Goal: Complete application form: Complete application form

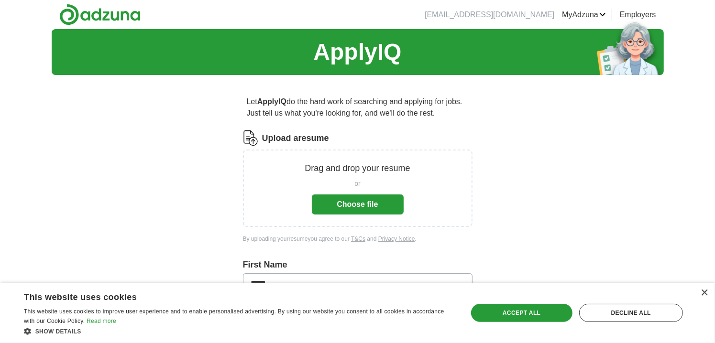
click at [365, 215] on button "Choose file" at bounding box center [358, 205] width 92 height 20
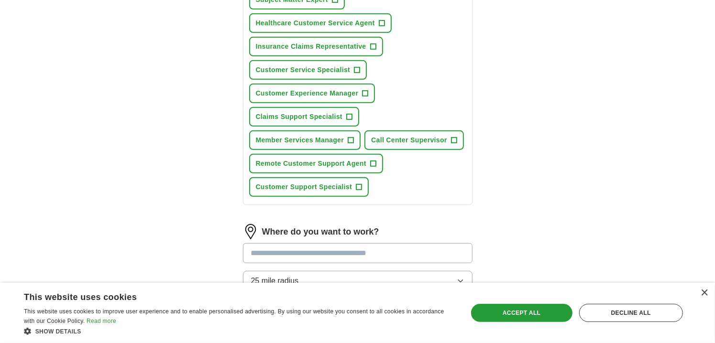
scroll to position [395, 0]
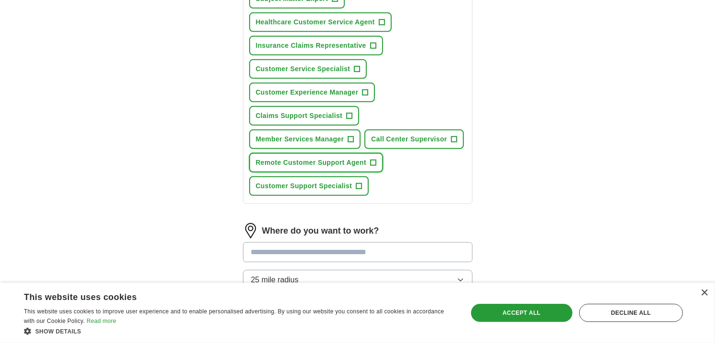
click at [376, 167] on span "+" at bounding box center [373, 163] width 6 height 8
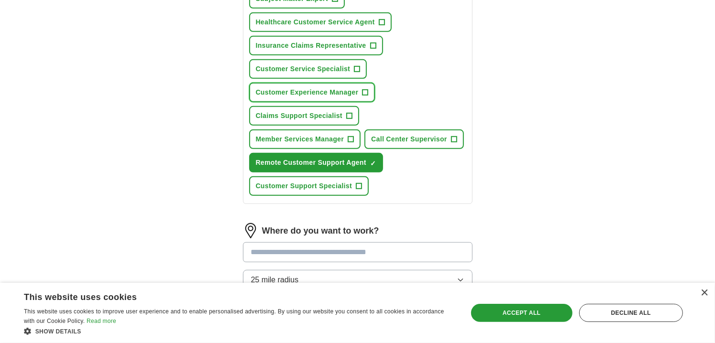
click at [368, 97] on span "+" at bounding box center [366, 93] width 6 height 8
click at [385, 26] on span "+" at bounding box center [382, 23] width 6 height 8
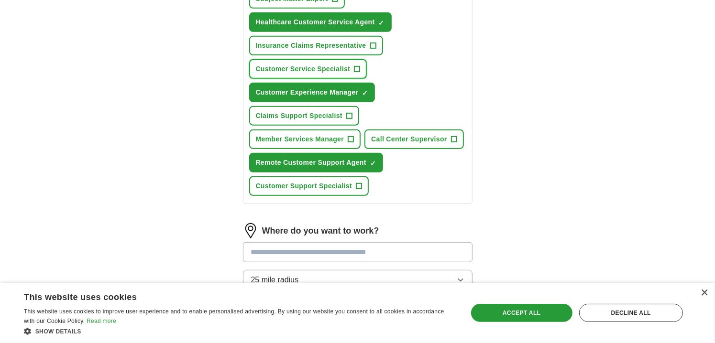
click at [360, 73] on span "+" at bounding box center [357, 70] width 6 height 8
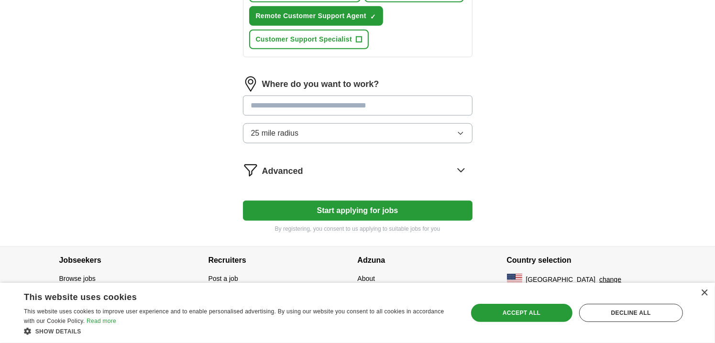
scroll to position [615, 0]
click at [446, 116] on input at bounding box center [358, 106] width 230 height 20
type input "*"
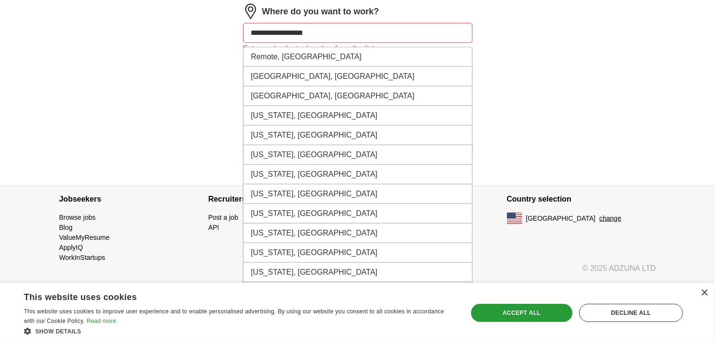
click at [324, 43] on input "**********" at bounding box center [358, 33] width 230 height 20
type input "**********"
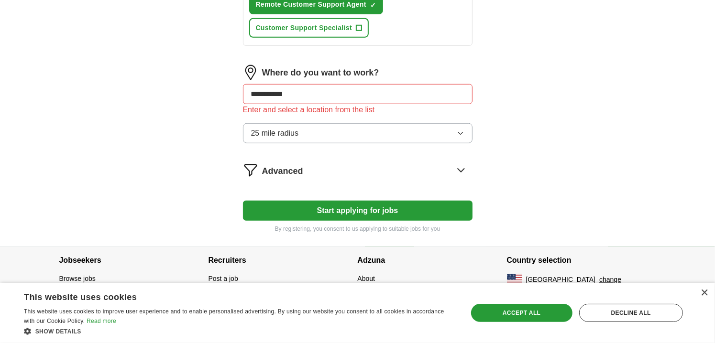
click at [457, 137] on icon "button" at bounding box center [461, 134] width 8 height 8
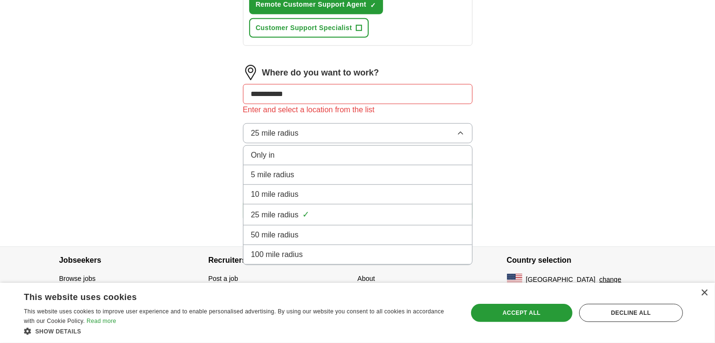
scroll to position [697, 0]
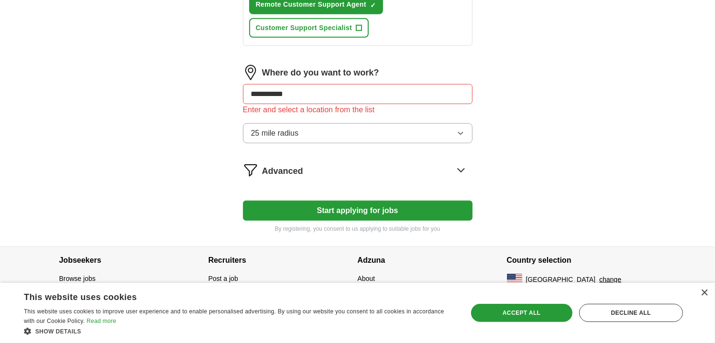
click at [458, 163] on icon at bounding box center [460, 170] width 15 height 15
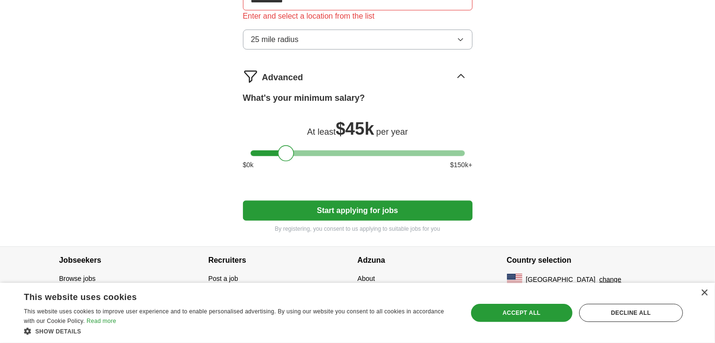
drag, startPoint x: 253, startPoint y: 233, endPoint x: 281, endPoint y: 234, distance: 27.8
click at [281, 162] on div at bounding box center [286, 153] width 16 height 16
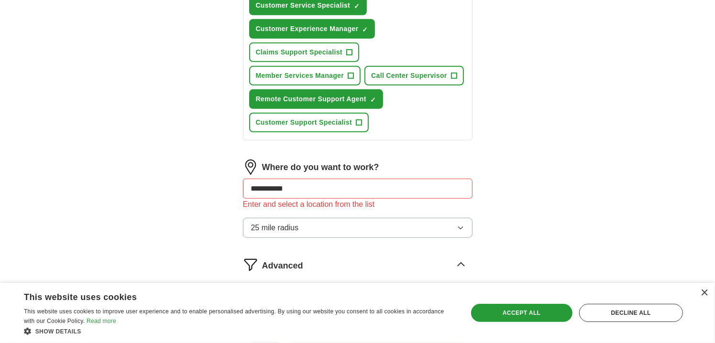
scroll to position [457, 0]
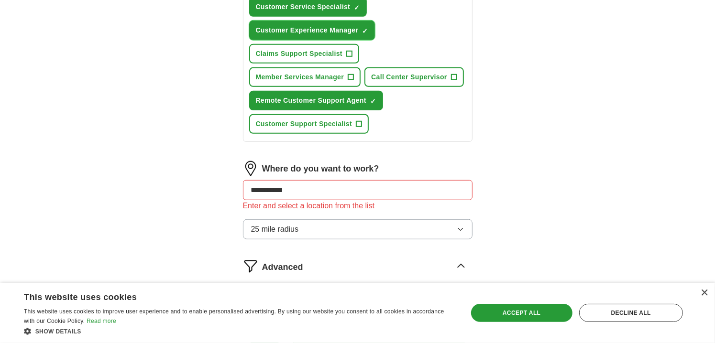
click at [0, 0] on span "×" at bounding box center [0, 0] width 0 height 0
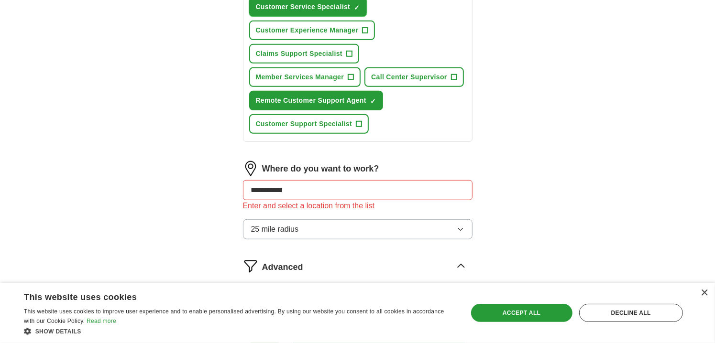
click at [0, 0] on span "×" at bounding box center [0, 0] width 0 height 0
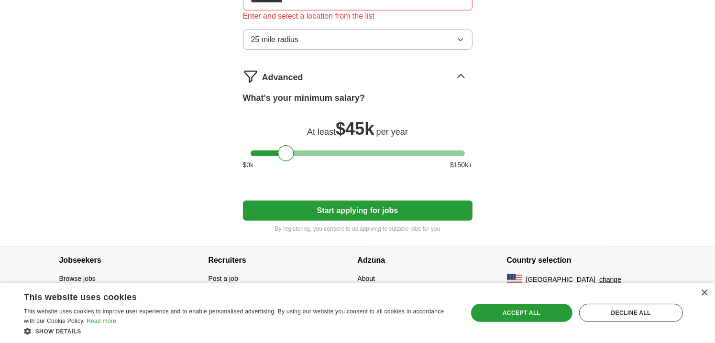
scroll to position [803, 0]
click at [370, 201] on button "Start applying for jobs" at bounding box center [358, 211] width 230 height 20
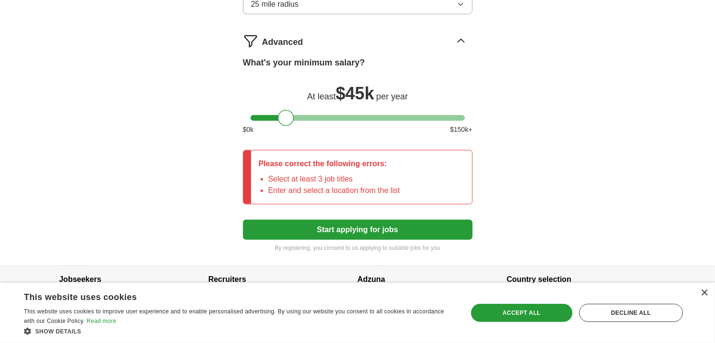
scroll to position [694, 0]
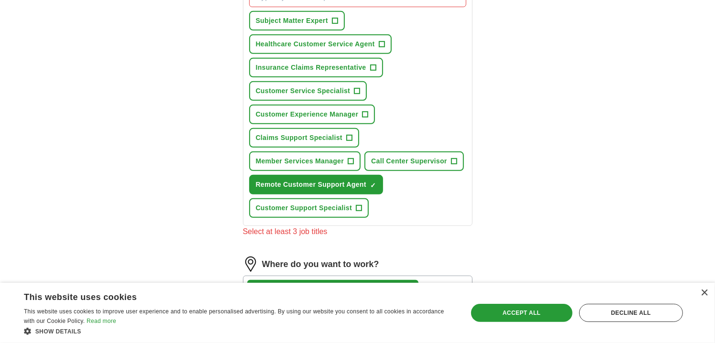
scroll to position [370, 0]
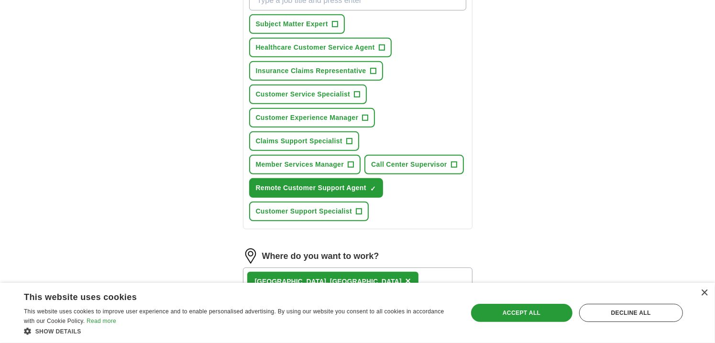
click at [399, 11] on input "What job are you looking for?" at bounding box center [357, 0] width 217 height 20
type input "Remote Healthcare Customer Service Agent"
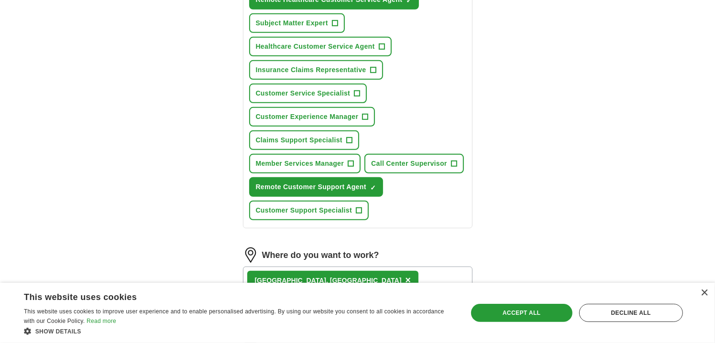
scroll to position [378, 0]
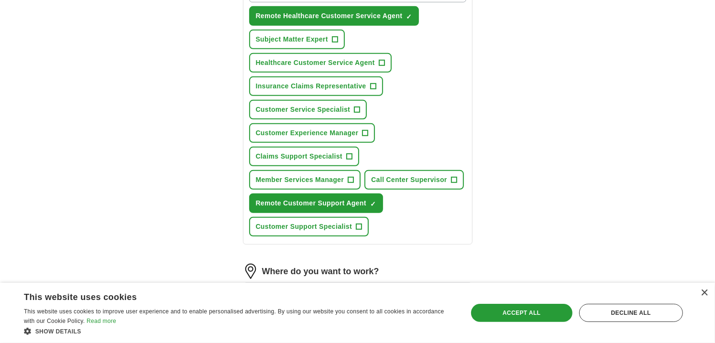
type input "Remote Customer Support Specialist"
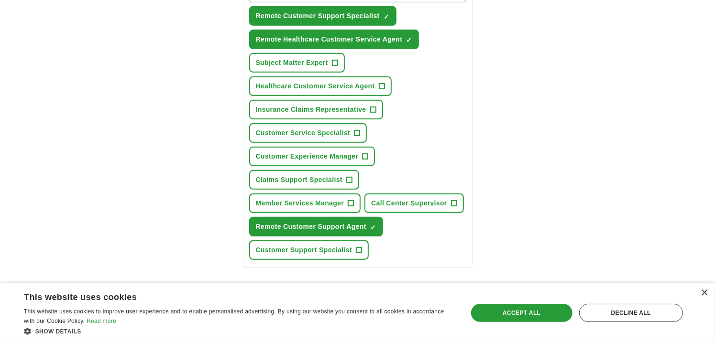
type input "Remote Customer Service Specialist"
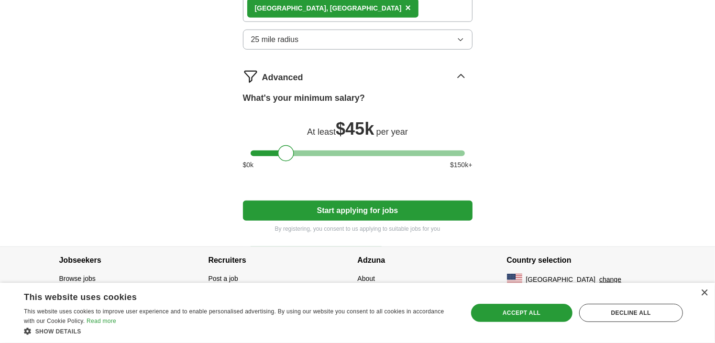
scroll to position [877, 0]
click at [436, 201] on button "Start applying for jobs" at bounding box center [358, 211] width 230 height 20
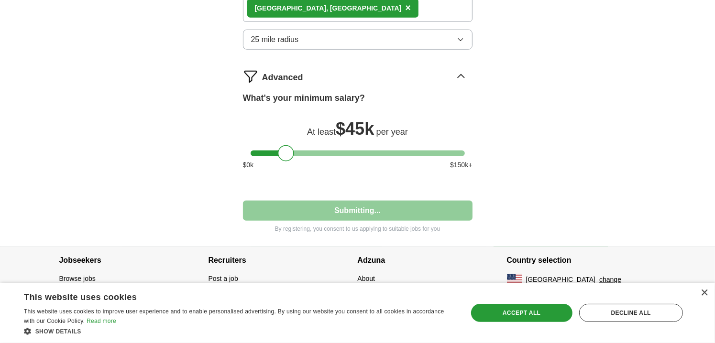
select select "**"
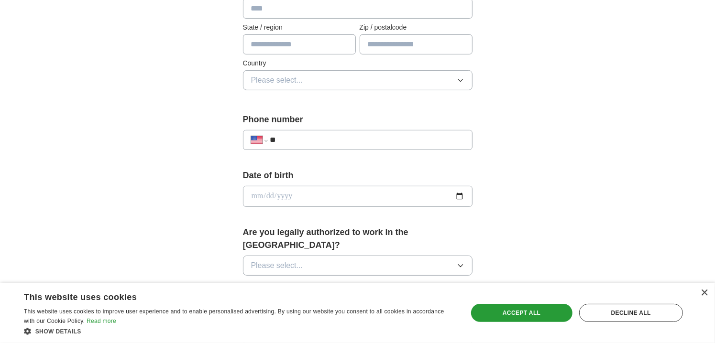
scroll to position [278, 0]
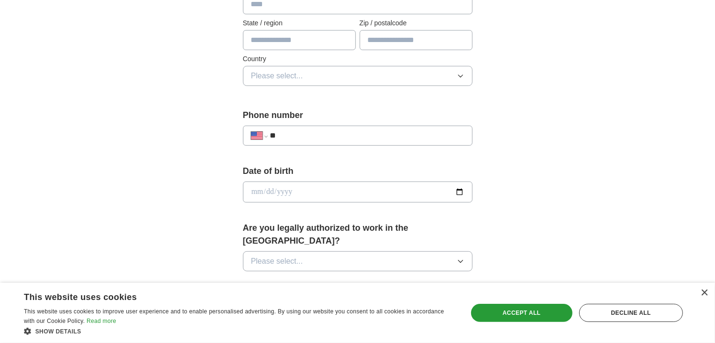
click at [446, 142] on input "**" at bounding box center [367, 135] width 194 height 11
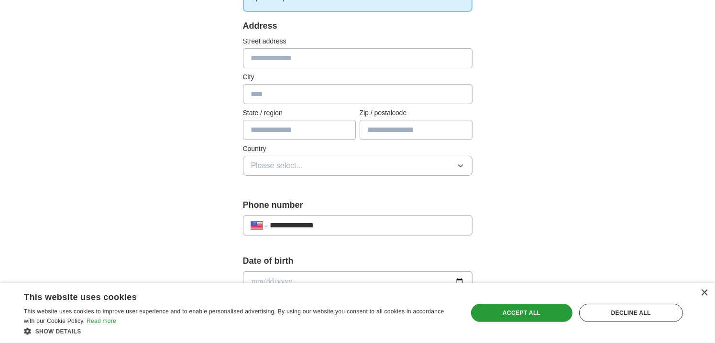
scroll to position [188, 0]
type input "**********"
click at [322, 105] on input "text" at bounding box center [358, 95] width 230 height 20
type input "*******"
click at [264, 141] on input "text" at bounding box center [299, 131] width 113 height 20
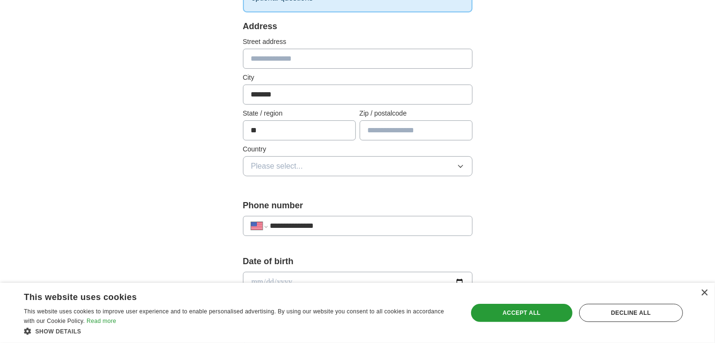
type input "**"
click at [418, 141] on input "text" at bounding box center [416, 131] width 113 height 20
type input "*****"
click at [278, 172] on span "Please select..." at bounding box center [277, 166] width 52 height 11
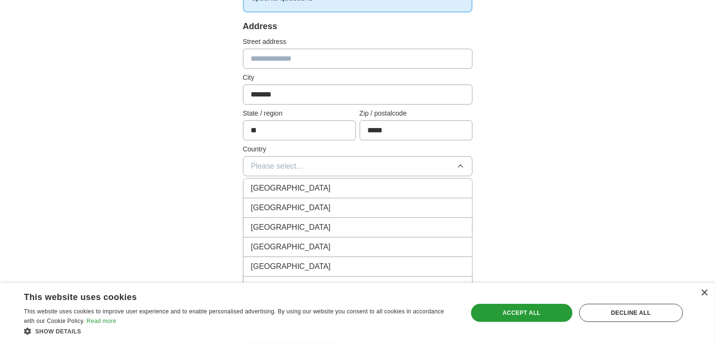
click at [289, 214] on span "[GEOGRAPHIC_DATA]" at bounding box center [291, 207] width 80 height 11
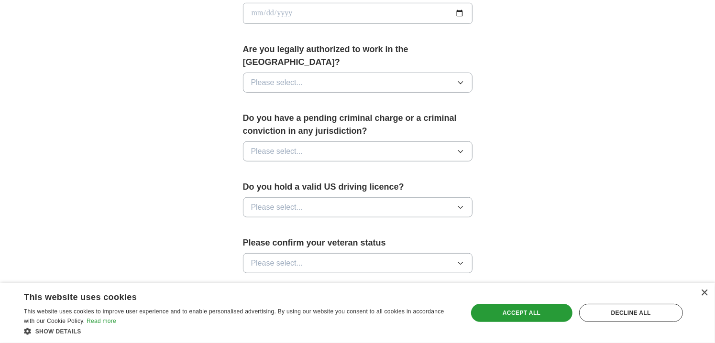
scroll to position [458, 0]
click at [458, 86] on icon "button" at bounding box center [461, 82] width 8 height 8
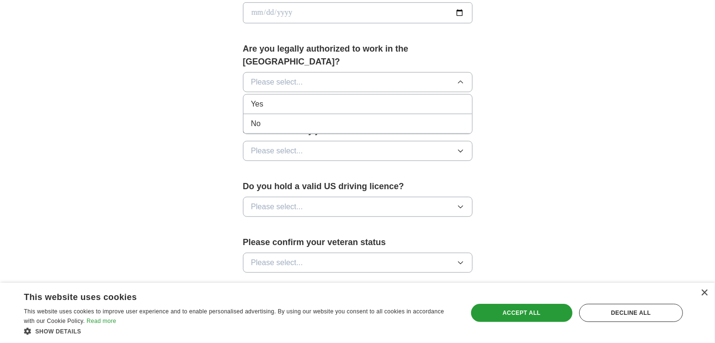
click at [264, 110] on span "Yes" at bounding box center [257, 104] width 12 height 11
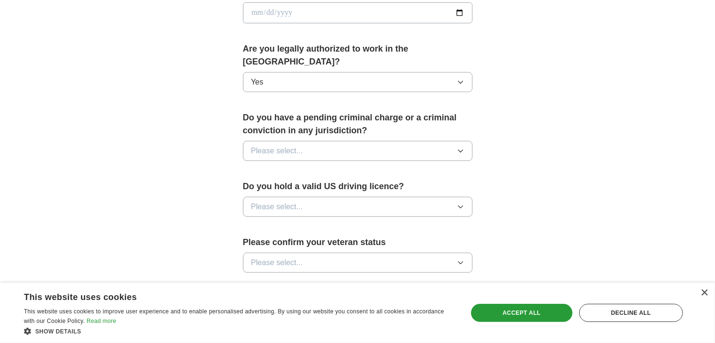
click at [451, 161] on button "Please select..." at bounding box center [358, 151] width 230 height 20
click at [271, 199] on div "No" at bounding box center [357, 192] width 213 height 11
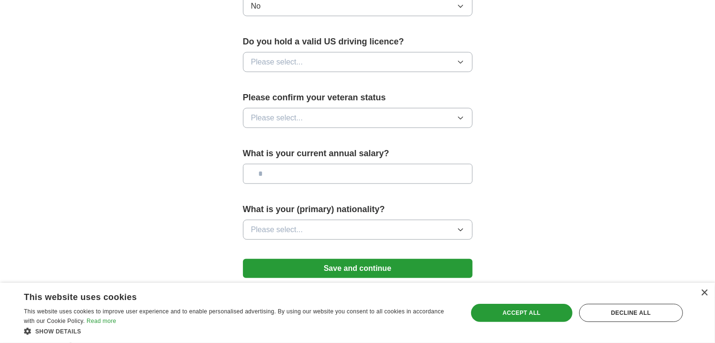
scroll to position [606, 0]
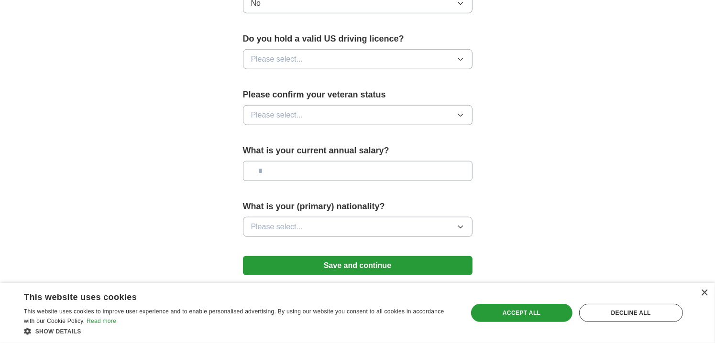
click at [457, 63] on icon "button" at bounding box center [461, 59] width 8 height 8
click at [263, 87] on span "Yes" at bounding box center [257, 81] width 12 height 11
click at [458, 119] on icon "button" at bounding box center [461, 115] width 8 height 8
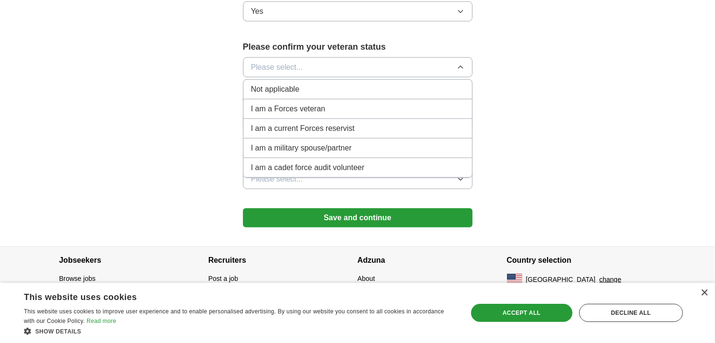
scroll to position [694, 0]
click at [286, 95] on span "Not applicable" at bounding box center [275, 89] width 48 height 11
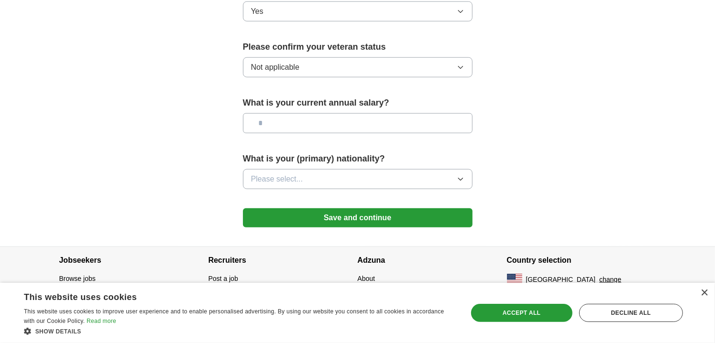
scroll to position [771, 0]
click at [461, 176] on icon "button" at bounding box center [461, 180] width 8 height 8
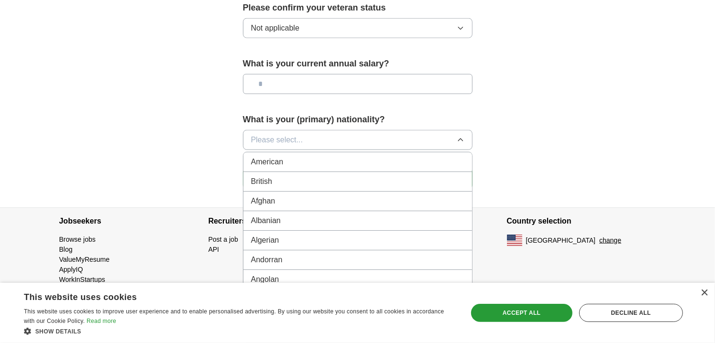
click at [284, 168] on span "American" at bounding box center [267, 161] width 33 height 11
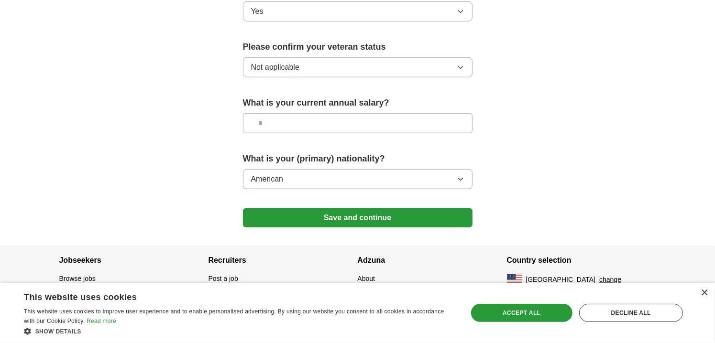
click at [368, 209] on button "Save and continue" at bounding box center [358, 218] width 230 height 19
